Goal: Information Seeking & Learning: Compare options

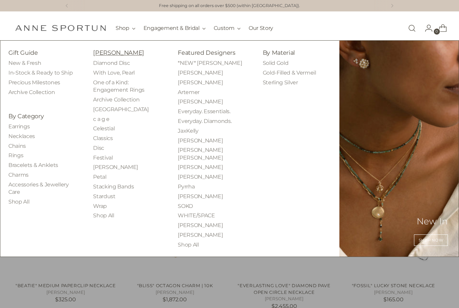
click at [109, 50] on link "[PERSON_NAME]" at bounding box center [118, 52] width 51 height 7
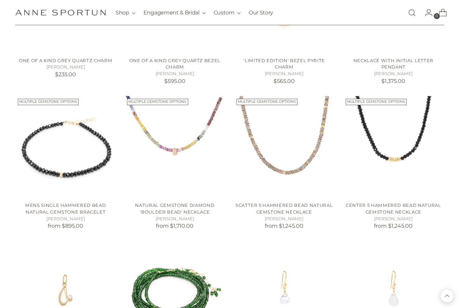
scroll to position [356, 0]
click at [292, 209] on link "Scatter 5 Hammered Bead Natural Gemstone Necklace" at bounding box center [284, 209] width 97 height 12
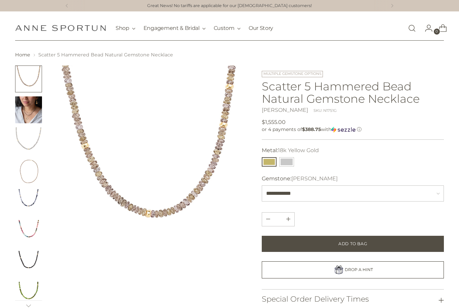
click at [33, 139] on img "Change image to image 3" at bounding box center [28, 140] width 27 height 27
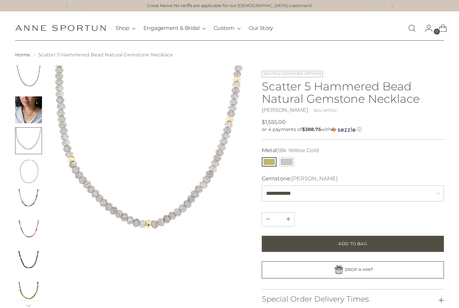
click at [27, 260] on img "Change image to image 7" at bounding box center [28, 264] width 27 height 27
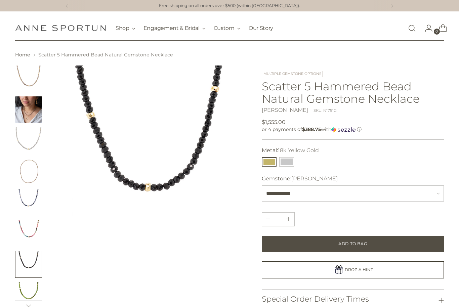
click at [22, 290] on img "Change image to image 8" at bounding box center [28, 295] width 27 height 27
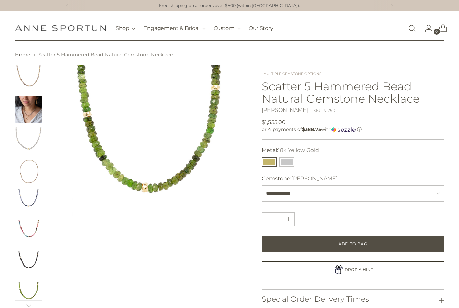
click at [30, 230] on img "Change image to image 6" at bounding box center [28, 233] width 27 height 27
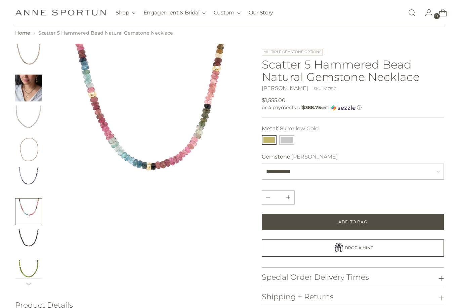
scroll to position [24, 0]
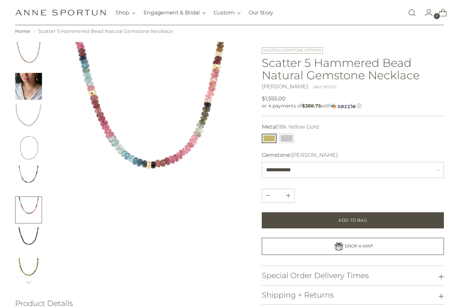
click at [27, 269] on img "Change image to image 8" at bounding box center [28, 271] width 27 height 27
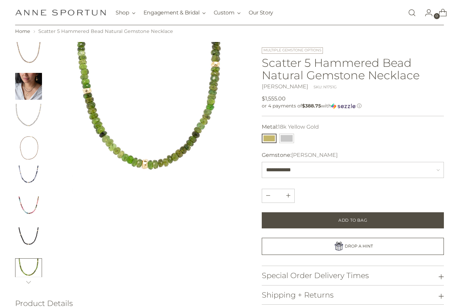
click at [35, 209] on img "Change image to image 6" at bounding box center [28, 210] width 27 height 27
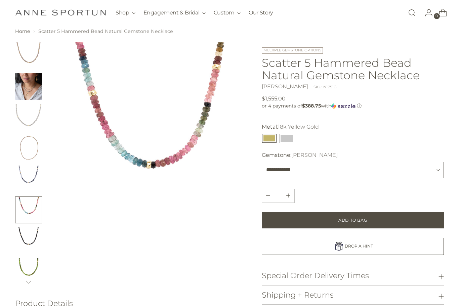
click at [306, 167] on select "**********" at bounding box center [353, 170] width 182 height 16
select select "**********"
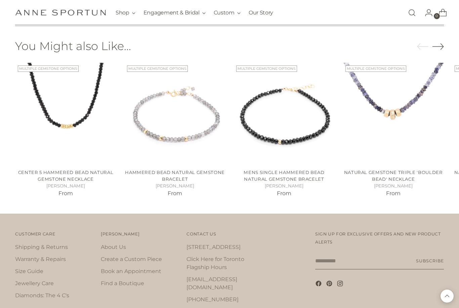
scroll to position [467, 0]
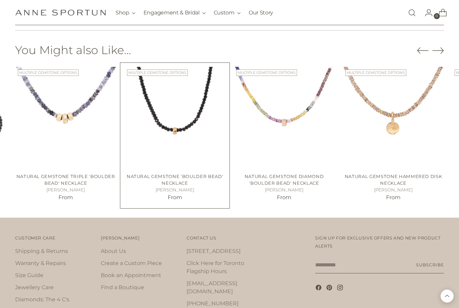
click at [170, 134] on img "Natural Gemstone 'Boulder Bead' Necklace" at bounding box center [174, 117] width 101 height 101
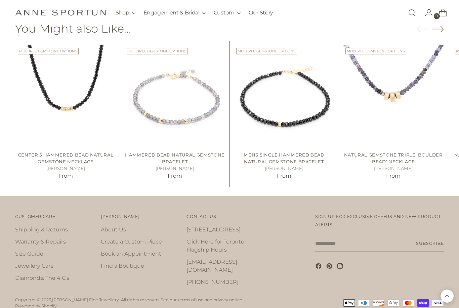
click at [171, 114] on img "Hammered Bead Natural Gemstone Bracelet" at bounding box center [174, 95] width 101 height 101
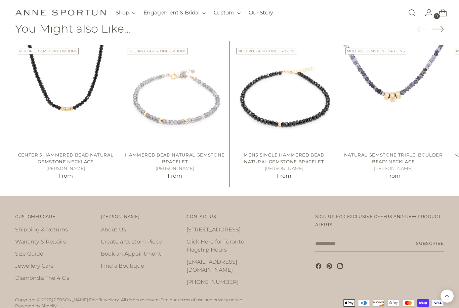
click at [280, 117] on img "Mens Single Hammered Bead Natural Gemstone Bracelet" at bounding box center [284, 95] width 101 height 101
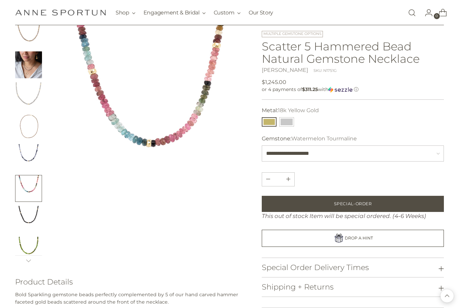
scroll to position [0, 0]
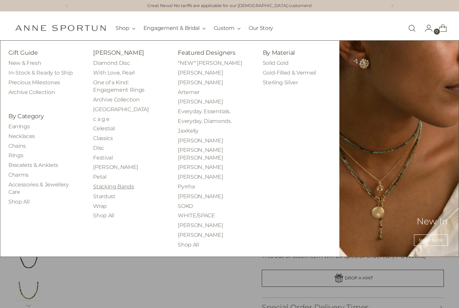
click at [106, 187] on link "Stacking Bands" at bounding box center [113, 187] width 41 height 6
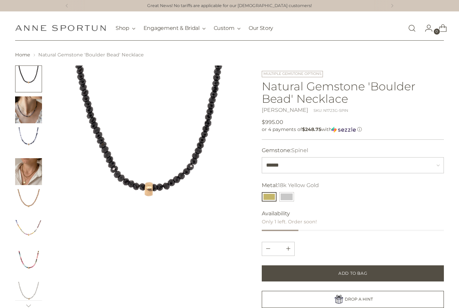
click at [28, 182] on img "Change image to image 4" at bounding box center [28, 171] width 27 height 27
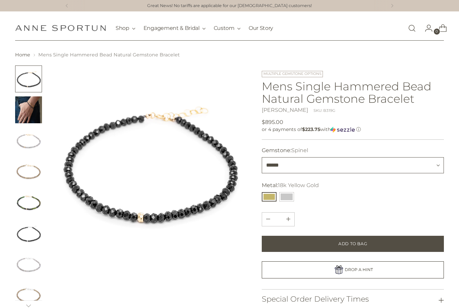
click at [426, 164] on select "**********" at bounding box center [353, 165] width 182 height 16
select select "**********"
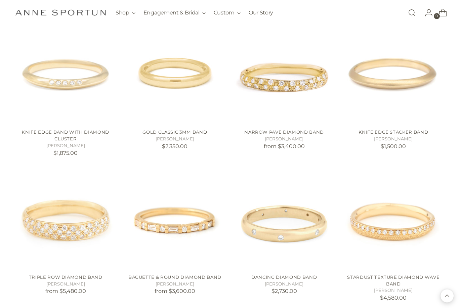
scroll to position [423, 0]
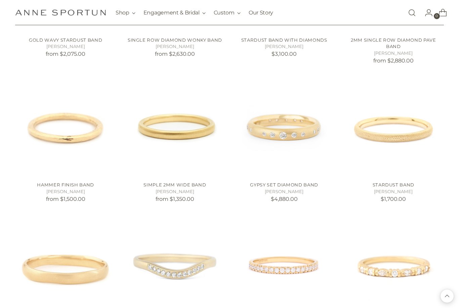
scroll to position [1083, 0]
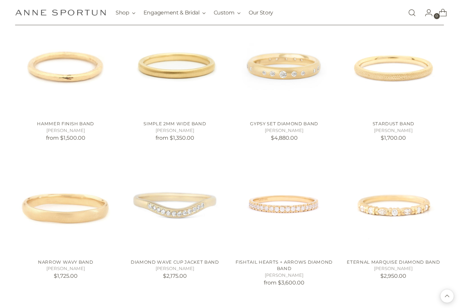
scroll to position [1142, 0]
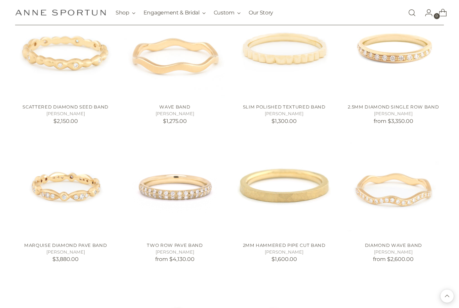
scroll to position [737, 0]
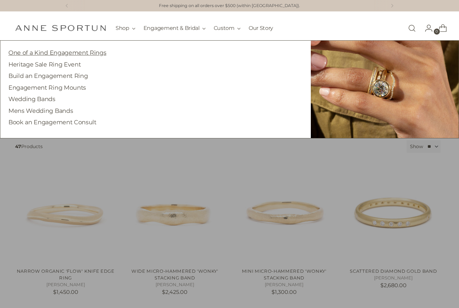
click at [72, 51] on link "One of a Kind Engagement Rings" at bounding box center [57, 52] width 98 height 7
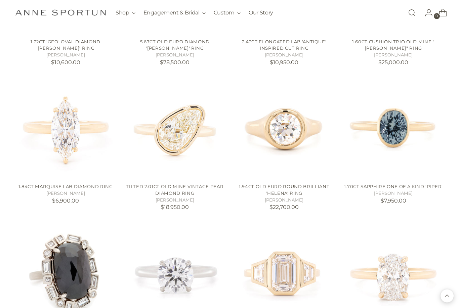
scroll to position [536, 0]
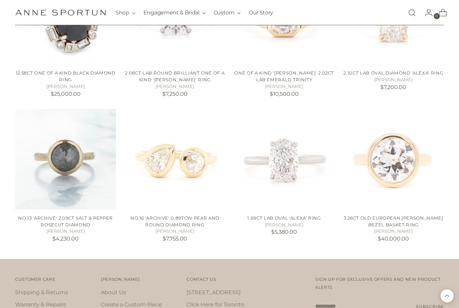
scroll to position [793, 0]
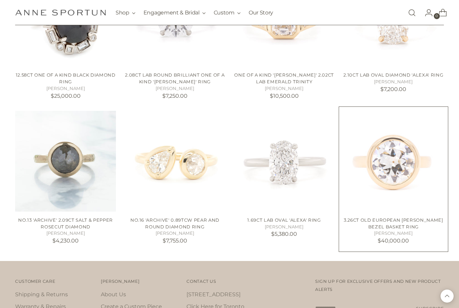
click at [400, 217] on link "3.26ct Old European [PERSON_NAME] Bezel Basket Ring" at bounding box center [393, 223] width 99 height 12
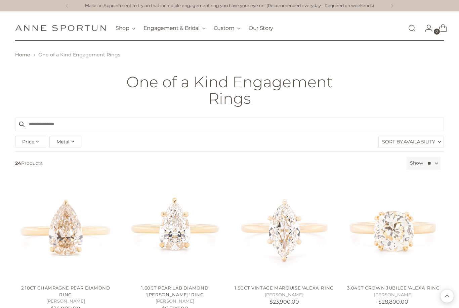
scroll to position [814, 0]
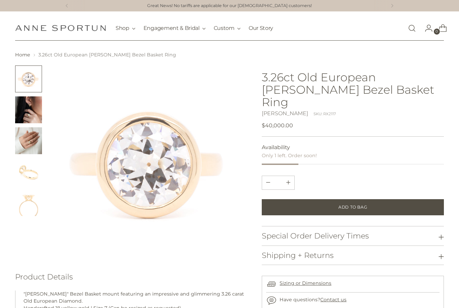
click at [26, 118] on img "Change image to image 2" at bounding box center [28, 109] width 27 height 27
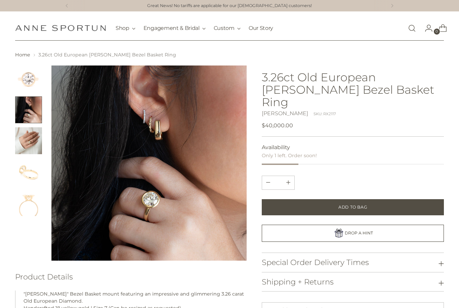
click at [29, 135] on img "Change image to image 3" at bounding box center [28, 140] width 27 height 27
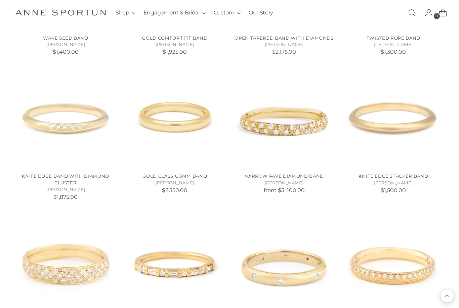
scroll to position [378, 0]
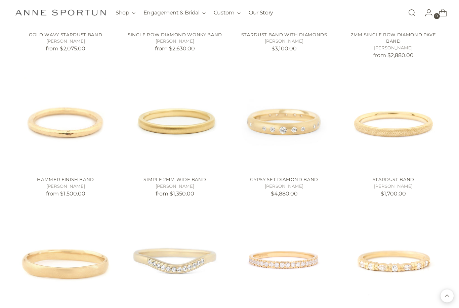
scroll to position [1094, 0]
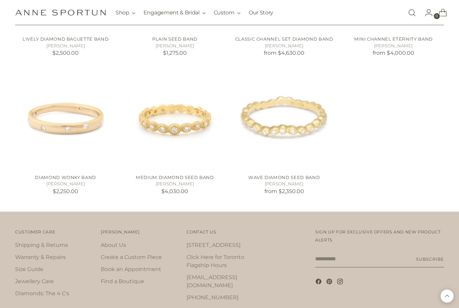
scroll to position [1649, 0]
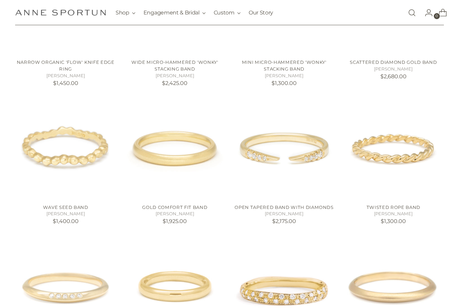
scroll to position [210, 0]
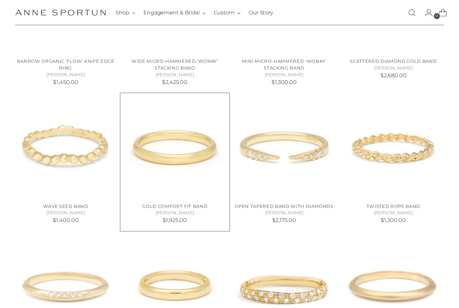
click at [161, 159] on img "Gold Comfort Fit Band" at bounding box center [174, 147] width 101 height 101
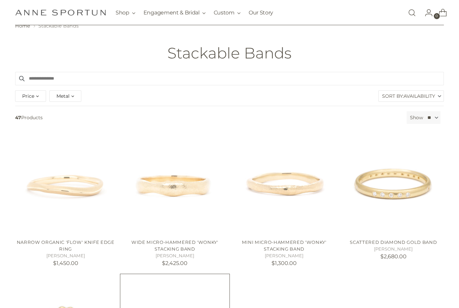
scroll to position [0, 0]
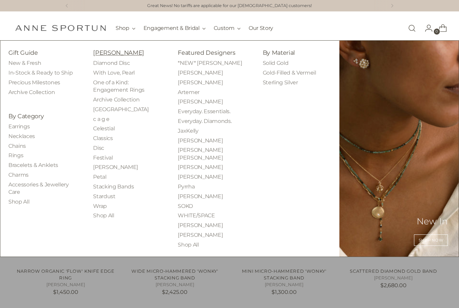
click at [104, 51] on link "[PERSON_NAME]" at bounding box center [118, 52] width 51 height 7
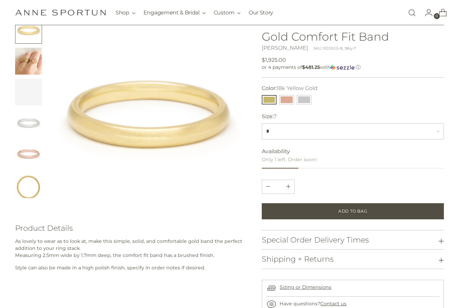
scroll to position [50, 0]
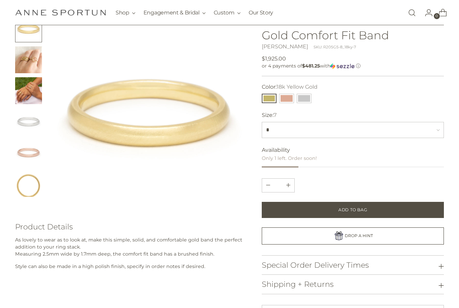
click at [27, 90] on img "Change image to image 3" at bounding box center [28, 90] width 27 height 27
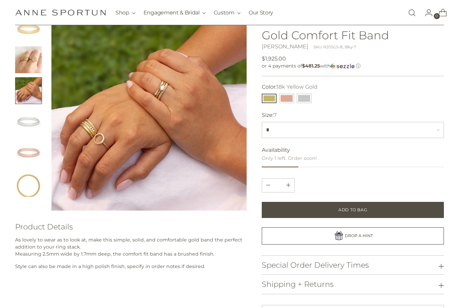
click at [28, 126] on img "Change image to image 4" at bounding box center [28, 121] width 27 height 27
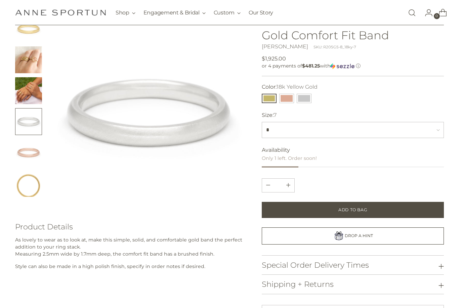
click at [27, 191] on img "Change image to image 6" at bounding box center [28, 183] width 27 height 27
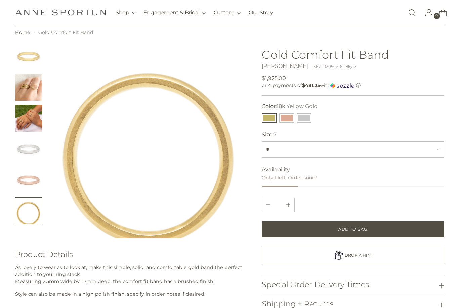
scroll to position [0, 0]
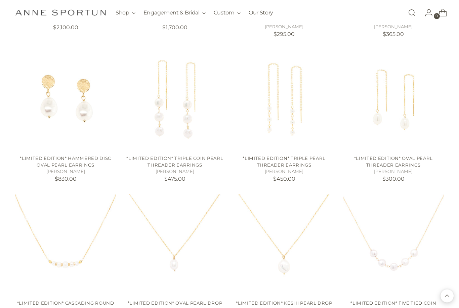
scroll to position [2005, 0]
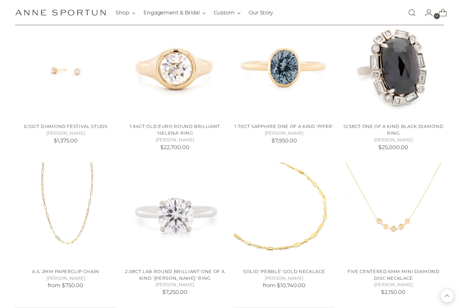
scroll to position [2610, 0]
click at [194, 118] on div "1.94ct Old Euro Round Brilliant 'Helena' Ring [PERSON_NAME] $22,700.00" at bounding box center [174, 136] width 101 height 36
click at [202, 124] on link "1.94ct Old Euro Round Brilliant 'Helena' Ring" at bounding box center [175, 130] width 90 height 12
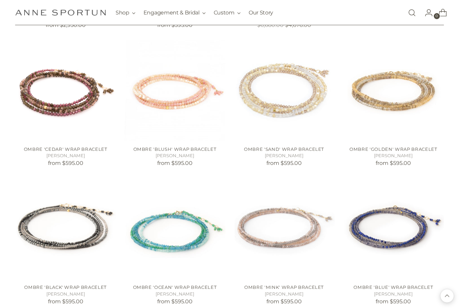
scroll to position [3029, 0]
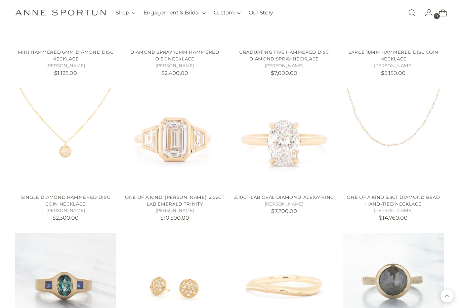
scroll to position [4559, 0]
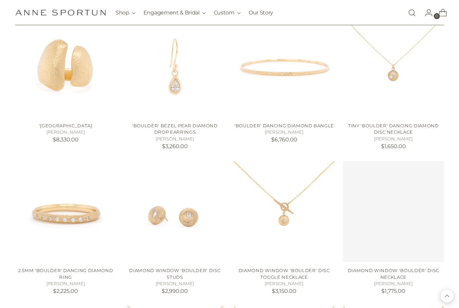
scroll to position [6309, 0]
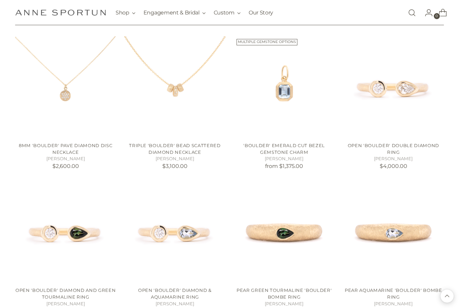
scroll to position [6647, 0]
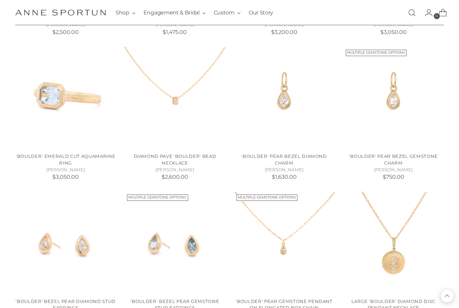
scroll to position [7073, 0]
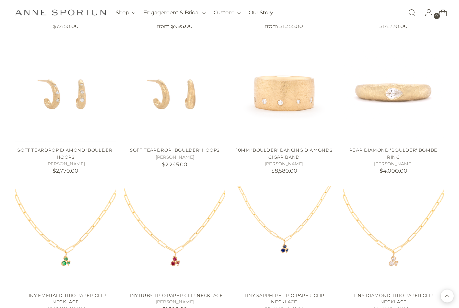
scroll to position [7804, 0]
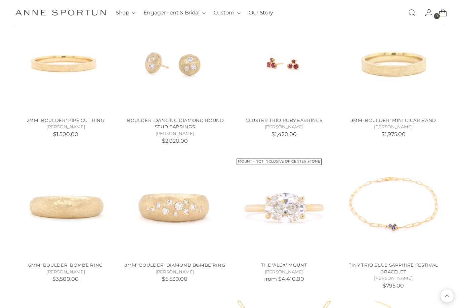
scroll to position [8542, 0]
click at [288, 174] on img "The 'Alex' Mount" at bounding box center [284, 206] width 101 height 101
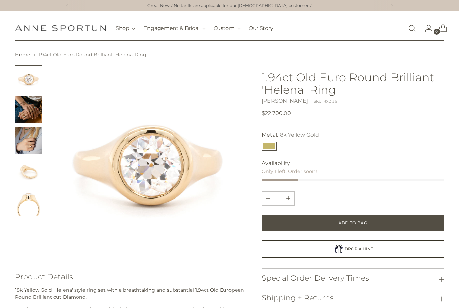
click at [23, 132] on img "Change image to image 3" at bounding box center [28, 140] width 27 height 27
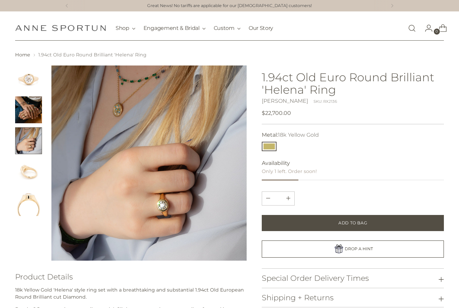
click at [28, 172] on img "Change image to image 4" at bounding box center [28, 171] width 27 height 27
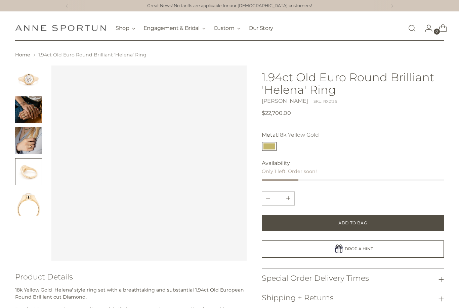
click at [26, 210] on img "Change image to image 5" at bounding box center [28, 202] width 27 height 27
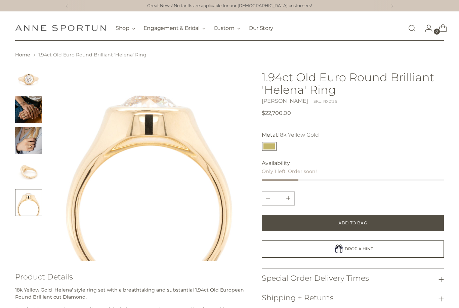
click at [27, 103] on img "Change image to image 2" at bounding box center [28, 109] width 27 height 27
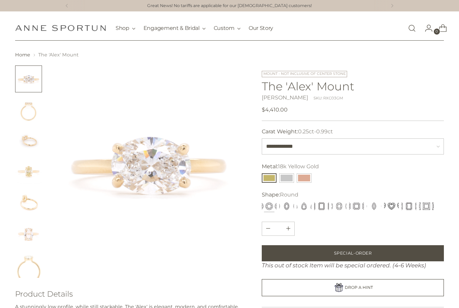
click at [31, 115] on img "Change image to image 2" at bounding box center [28, 109] width 27 height 27
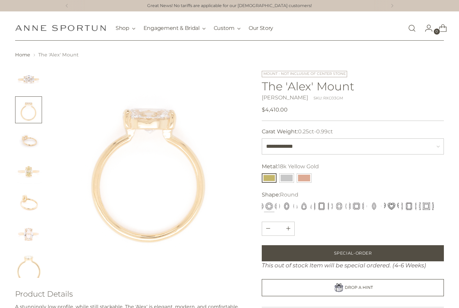
click at [30, 144] on img "Change image to image 3" at bounding box center [28, 140] width 27 height 27
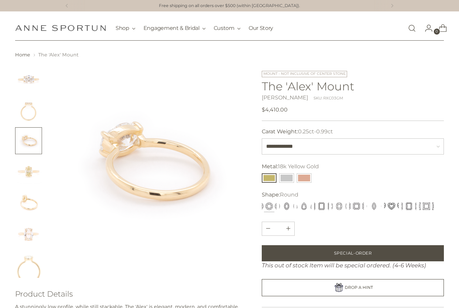
click at [28, 173] on img "Change image to image 4" at bounding box center [28, 171] width 27 height 27
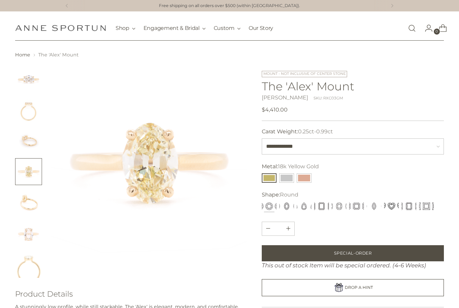
click at [25, 206] on img "Change image to image 5" at bounding box center [28, 202] width 27 height 27
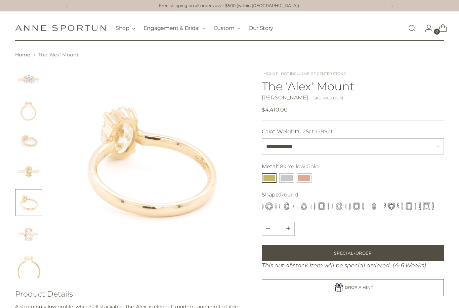
click at [26, 234] on img "Change image to image 6" at bounding box center [28, 233] width 27 height 27
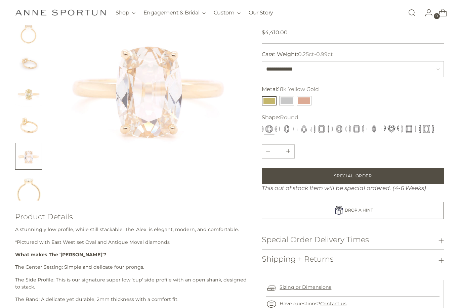
scroll to position [85, 0]
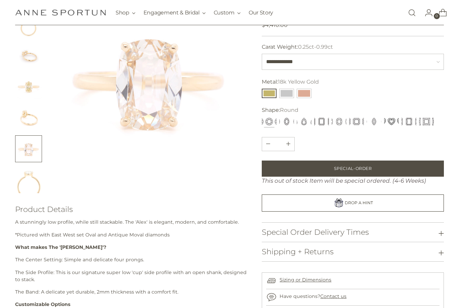
click at [25, 187] on img "Change image to image 7" at bounding box center [28, 179] width 27 height 27
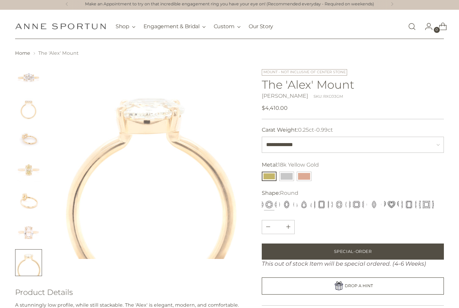
scroll to position [17, 0]
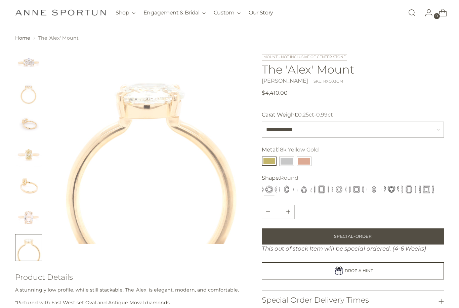
click at [32, 70] on img "Change image to image 1" at bounding box center [28, 62] width 27 height 27
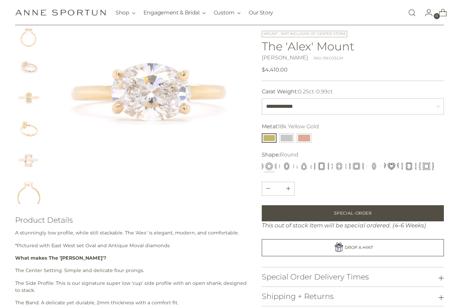
scroll to position [74, 0]
click at [372, 107] on select "**********" at bounding box center [353, 106] width 182 height 16
select select "**********"
click at [283, 138] on button "14k White Gold" at bounding box center [286, 137] width 15 height 9
